Goal: Find specific page/section: Find specific page/section

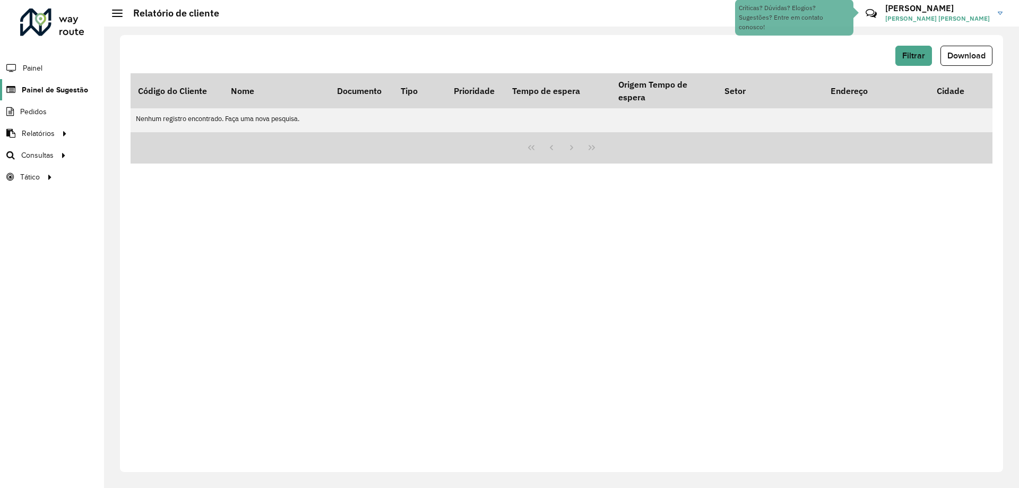
click at [54, 90] on span "Painel de Sugestão" at bounding box center [55, 89] width 66 height 11
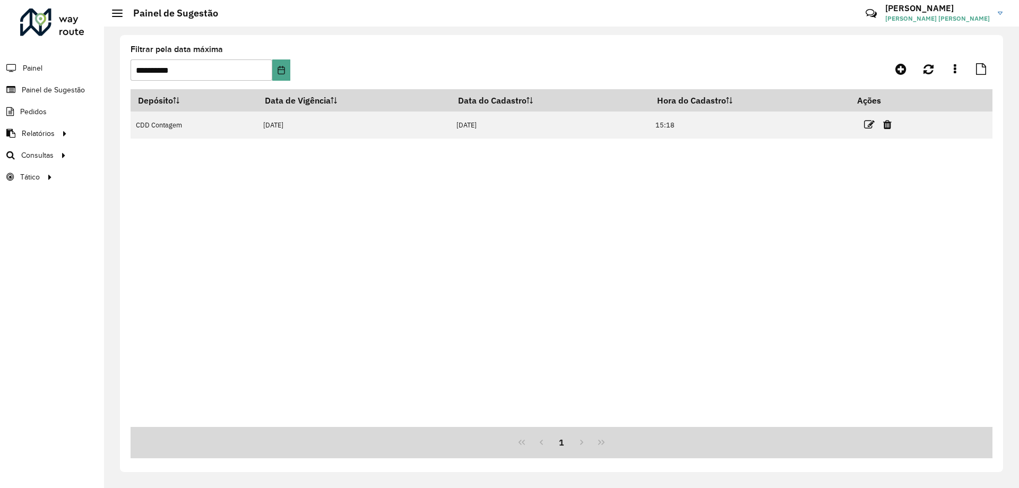
click at [70, 21] on div at bounding box center [52, 22] width 64 height 28
